Goal: Transaction & Acquisition: Book appointment/travel/reservation

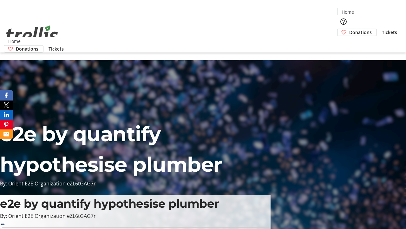
click at [382, 29] on span "Tickets" at bounding box center [389, 32] width 15 height 7
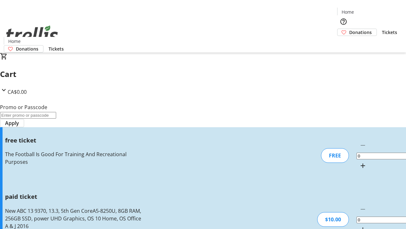
click at [359, 162] on mat-icon "Increment by one" at bounding box center [363, 166] width 8 height 8
type input "1"
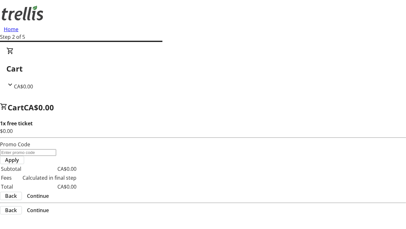
click at [49, 192] on span "Continue" at bounding box center [38, 196] width 22 height 8
